Goal: Navigation & Orientation: Find specific page/section

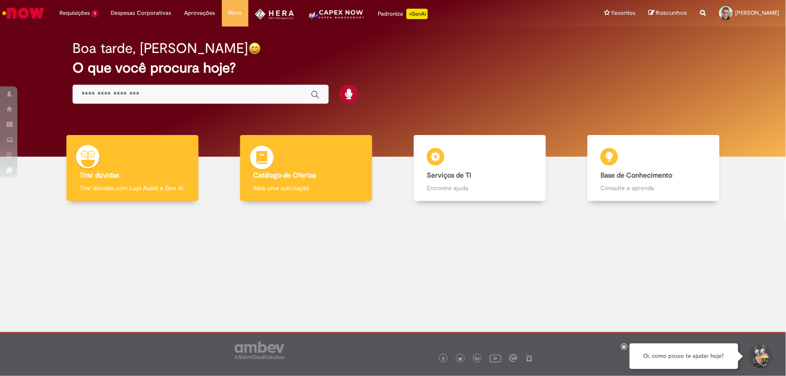
click at [317, 178] on h4 "Catálogo de Ofertas" at bounding box center [306, 176] width 106 height 8
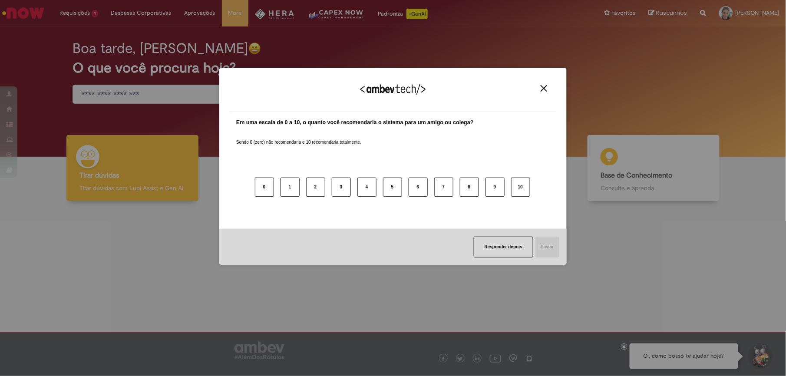
click at [454, 179] on div "0 1 2 3 4 5 6 7 8 9 10" at bounding box center [393, 182] width 314 height 69
click at [552, 84] on div "Agradecemos seu feedback!" at bounding box center [393, 95] width 327 height 34
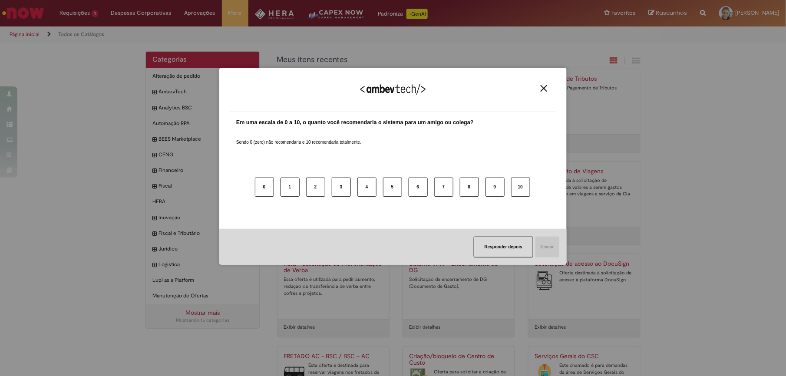
click at [545, 89] on img "Close" at bounding box center [544, 88] width 7 height 7
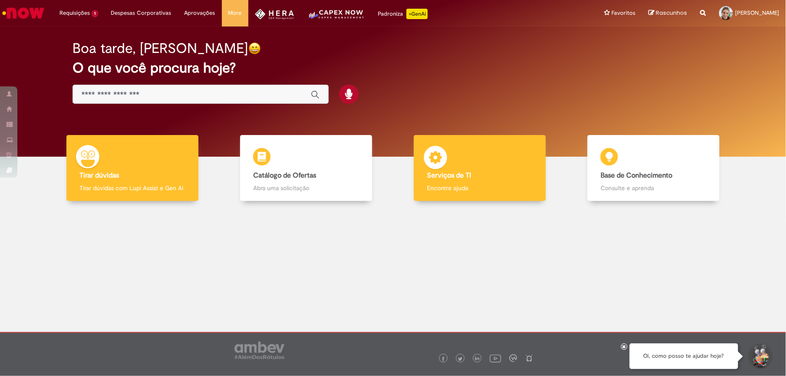
click at [460, 166] on div "Serviços de TI Serviços de TI Encontre ajuda" at bounding box center [480, 168] width 132 height 66
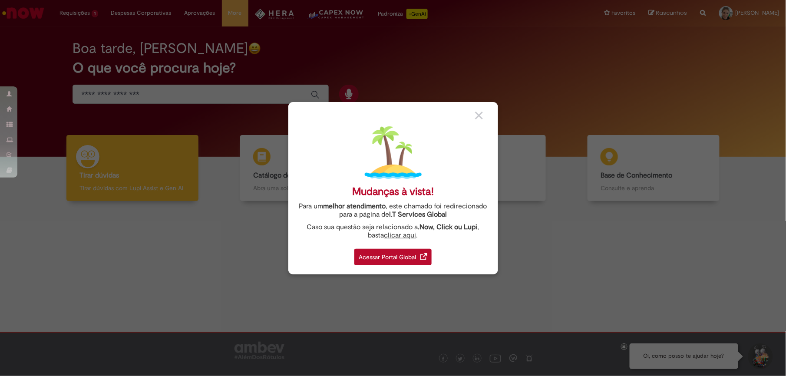
click at [402, 261] on body "Pular para o conteúdo da página Requisições 1 Exibir Todas as Solicitações [PER…" at bounding box center [393, 188] width 786 height 376
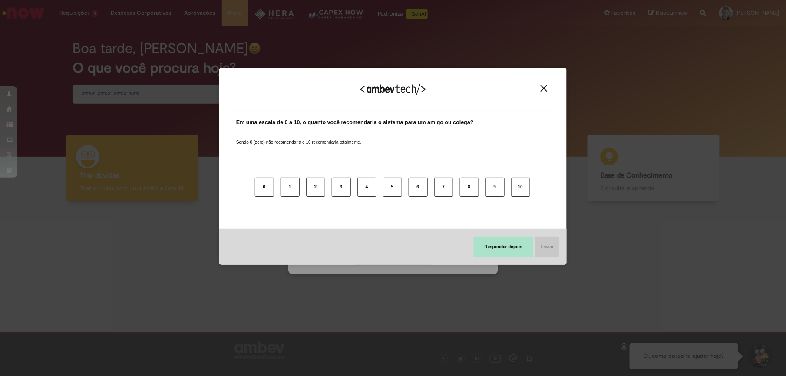
click at [515, 249] on button "Responder depois" at bounding box center [504, 247] width 60 height 21
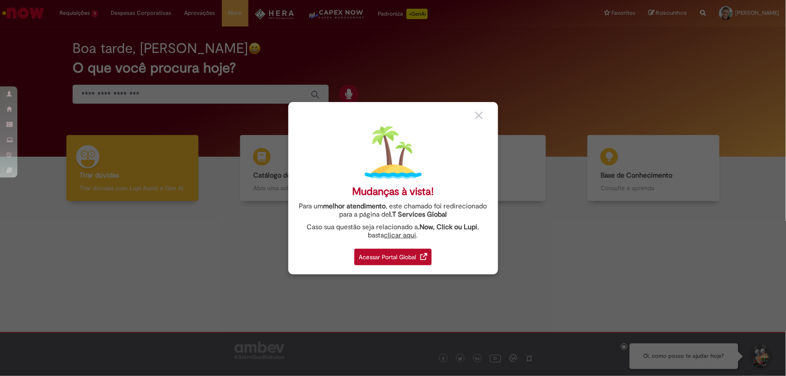
click at [399, 258] on div "Acessar Portal Global" at bounding box center [392, 257] width 77 height 17
